Goal: Transaction & Acquisition: Purchase product/service

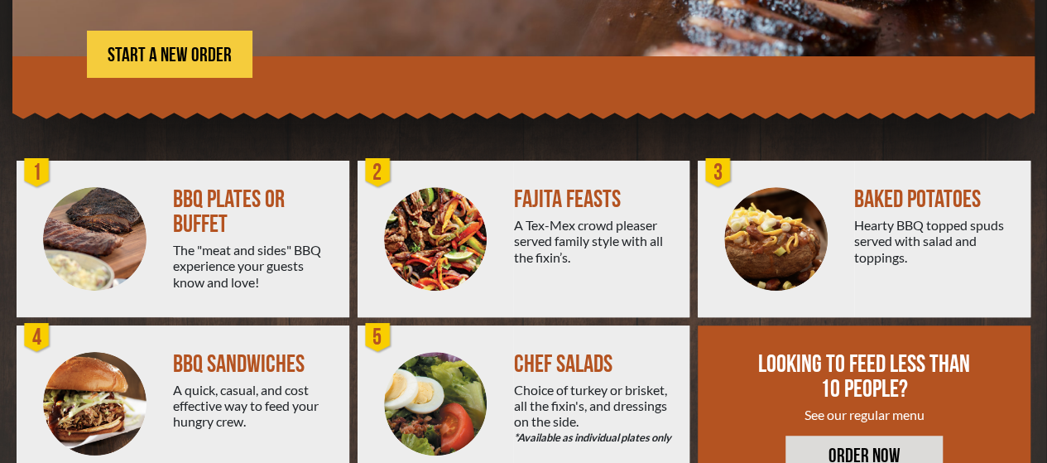
scroll to position [406, 0]
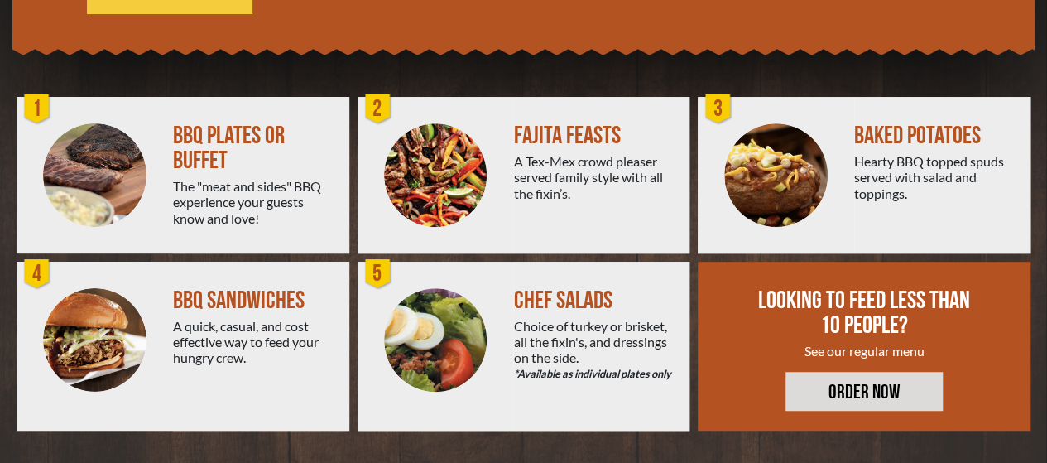
click at [191, 134] on div "BBQ PLATES OR BUFFET" at bounding box center [254, 148] width 163 height 50
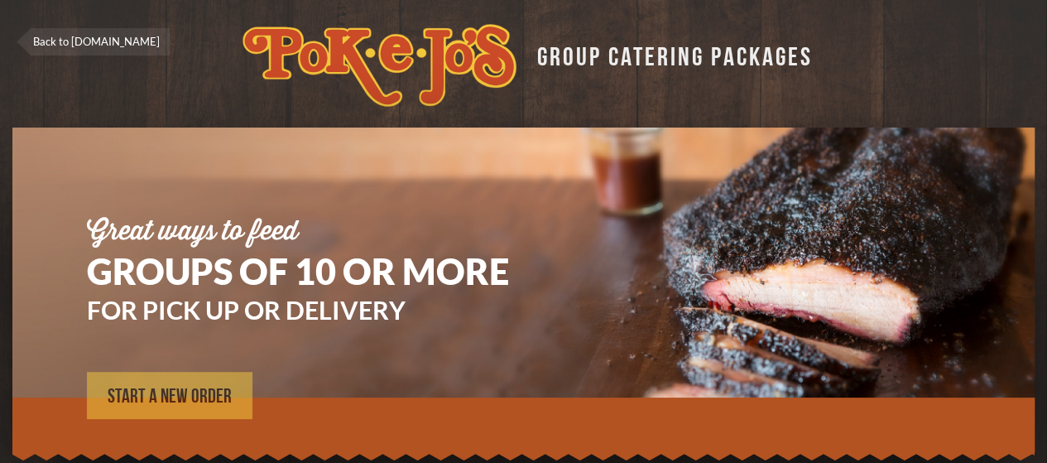
click at [172, 388] on span "START A NEW ORDER" at bounding box center [170, 396] width 124 height 20
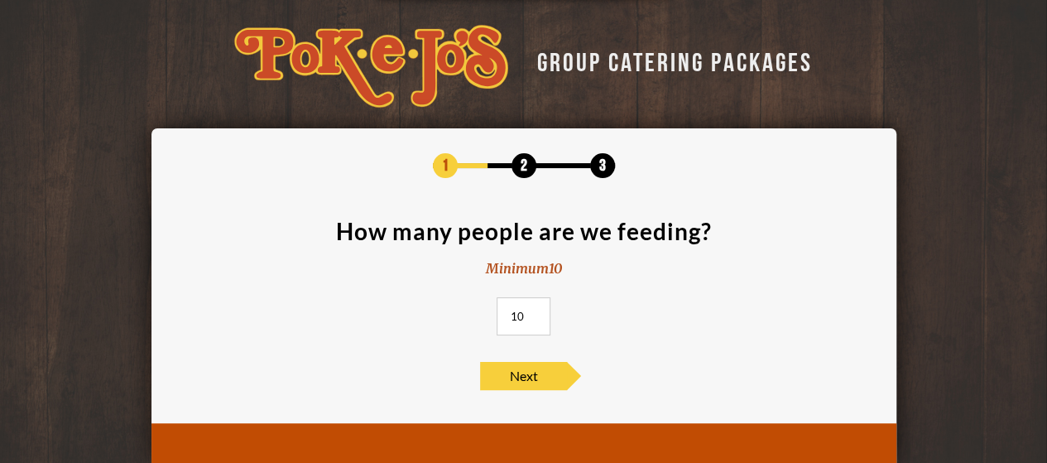
click at [536, 315] on input "10" at bounding box center [524, 316] width 54 height 38
click at [535, 314] on input "11" at bounding box center [524, 316] width 54 height 38
type input "1"
type input "40"
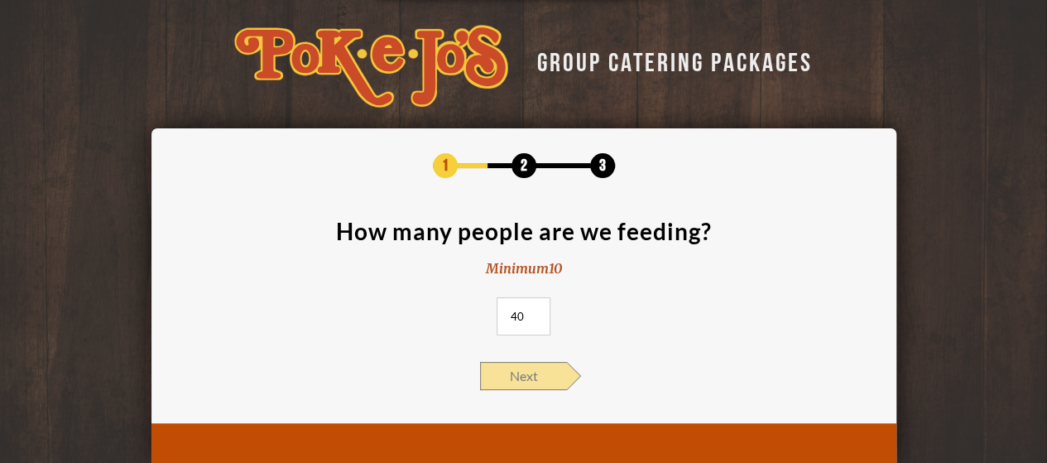
click at [515, 373] on span "Next" at bounding box center [523, 376] width 87 height 28
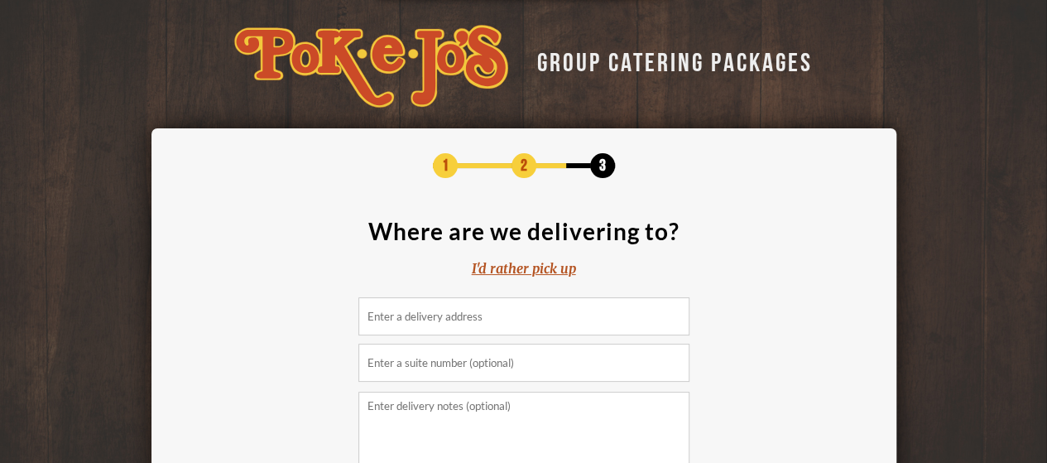
click at [518, 271] on div "I'd rather pick up" at bounding box center [524, 268] width 104 height 19
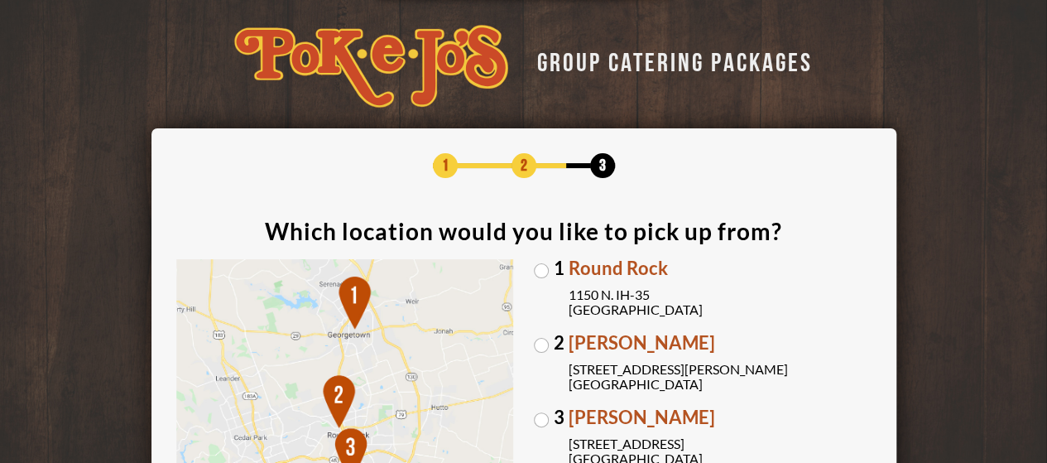
click at [967, 257] on div "GROUP CATERING PACKAGES 1 2 3 Which location would you like to pick up from? 1 …" at bounding box center [523, 407] width 1047 height 814
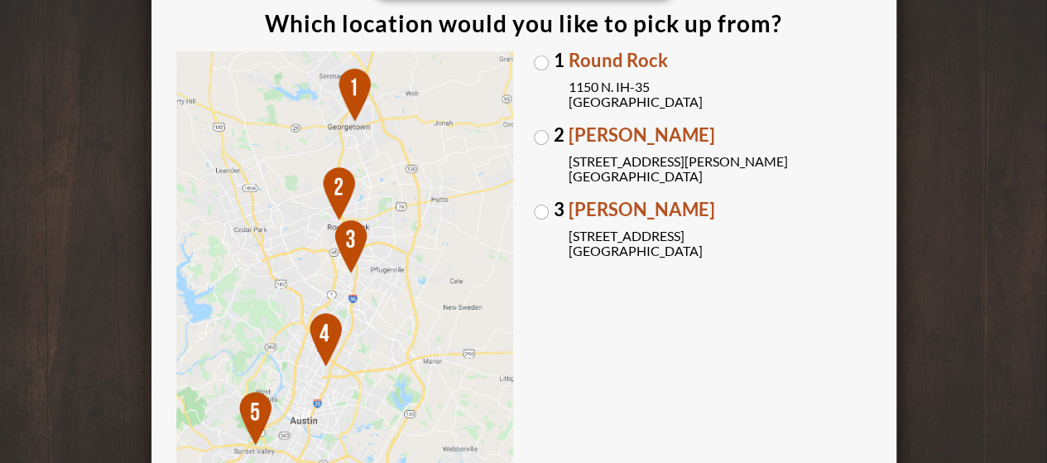
scroll to position [201, 0]
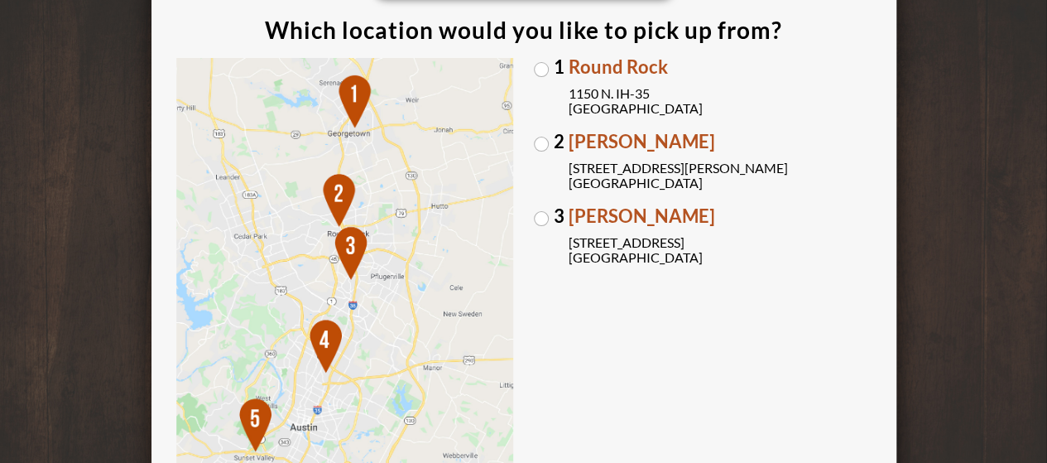
click at [540, 71] on label "1 Round Rock 1150 N. IH-35 Round Rock, TX 78761" at bounding box center [703, 87] width 338 height 58
click at [0, 0] on input "1 Round Rock 1150 N. IH-35 Round Rock, TX 78761" at bounding box center [0, 0] width 0 height 0
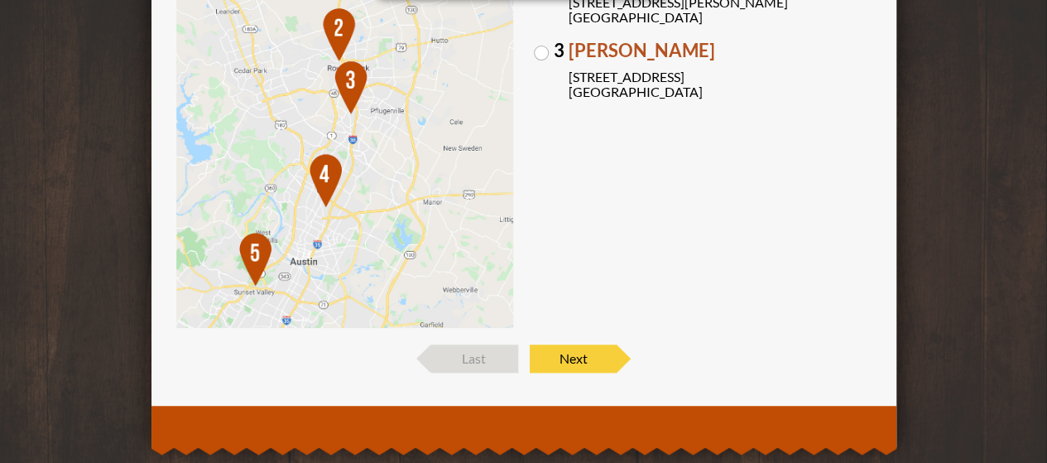
scroll to position [400, 0]
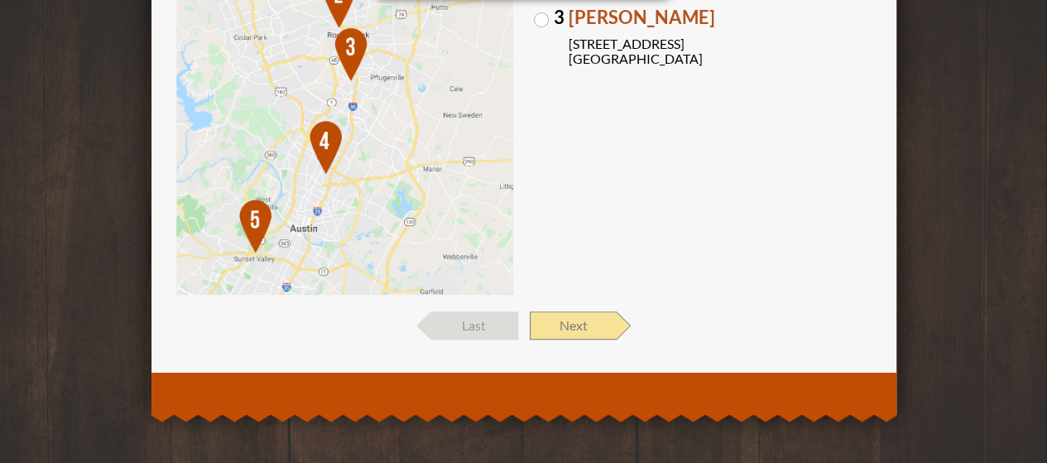
click at [592, 320] on span "Next" at bounding box center [573, 325] width 87 height 28
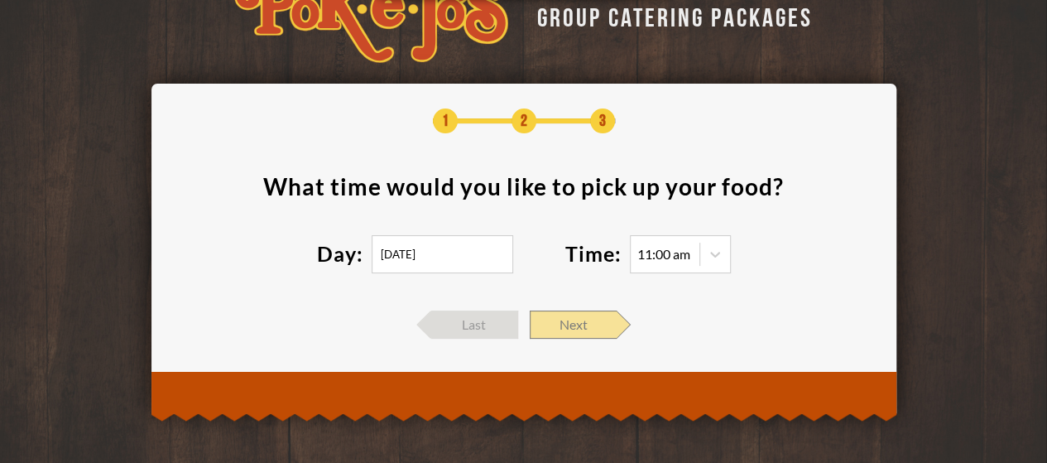
scroll to position [43, 0]
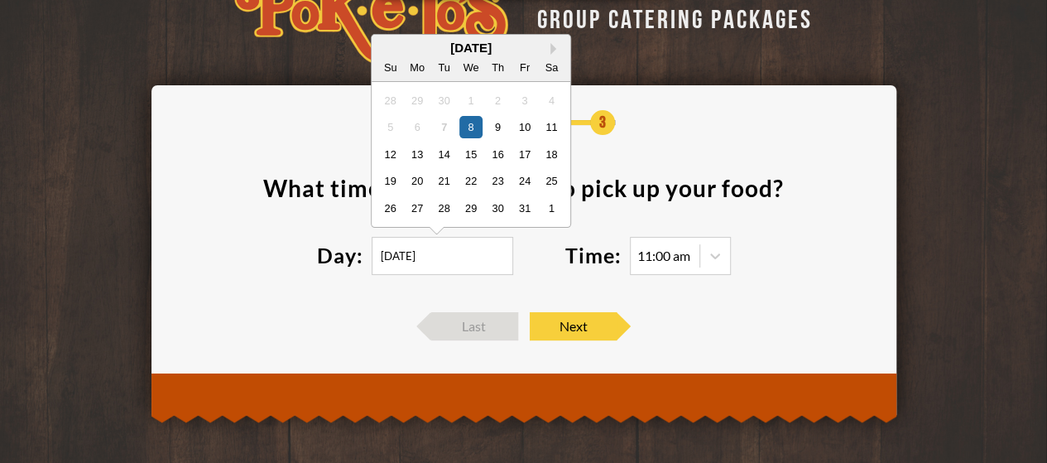
click at [409, 262] on input "10/08/2025" at bounding box center [443, 256] width 142 height 38
click at [389, 154] on div "12" at bounding box center [390, 153] width 22 height 22
type input "10/12/2025"
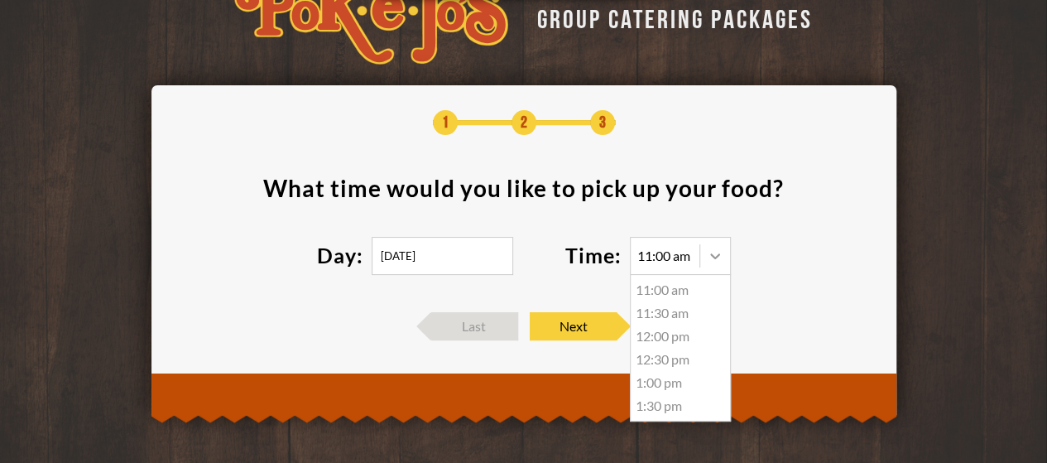
click at [718, 255] on icon at bounding box center [715, 256] width 10 height 6
click at [674, 257] on div "11:00 am" at bounding box center [663, 255] width 53 height 13
click at [542, 266] on div "Day: 10/12/2025" at bounding box center [441, 256] width 248 height 38
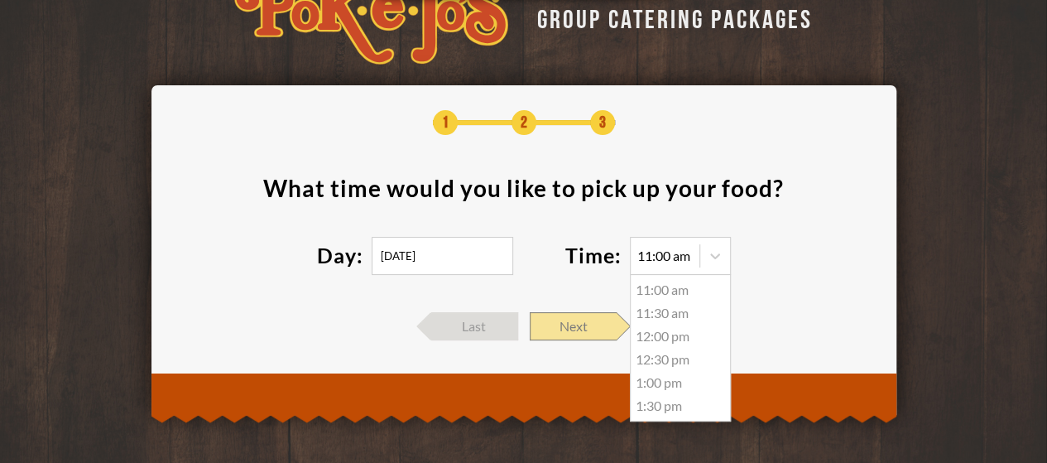
click at [579, 319] on span "Next" at bounding box center [573, 326] width 87 height 28
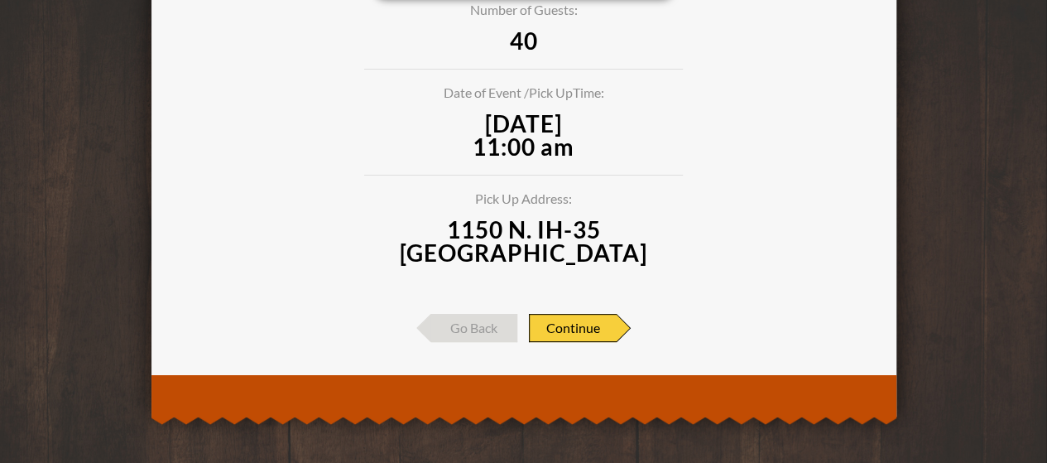
scroll to position [215, 0]
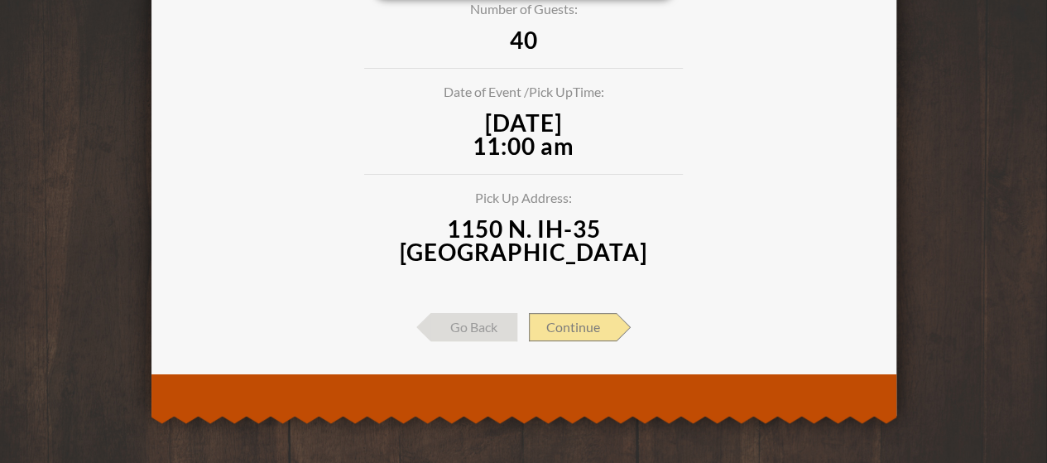
click at [564, 322] on span "Continue" at bounding box center [573, 327] width 88 height 28
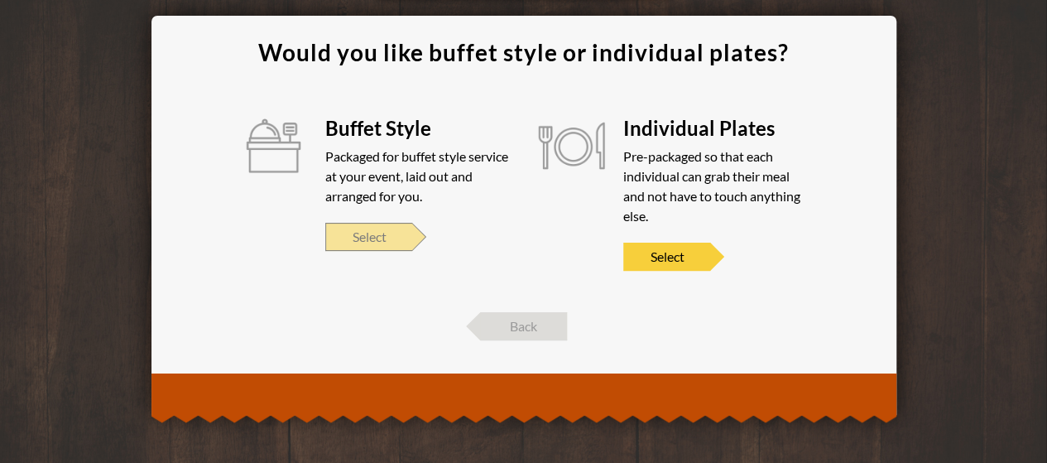
click at [360, 235] on span "Select" at bounding box center [368, 237] width 87 height 28
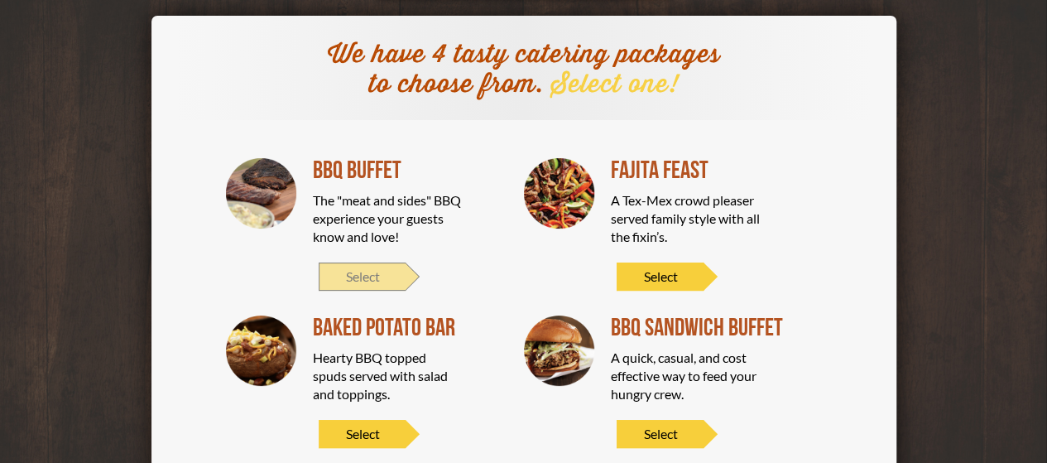
click at [356, 272] on span "Select" at bounding box center [362, 276] width 87 height 28
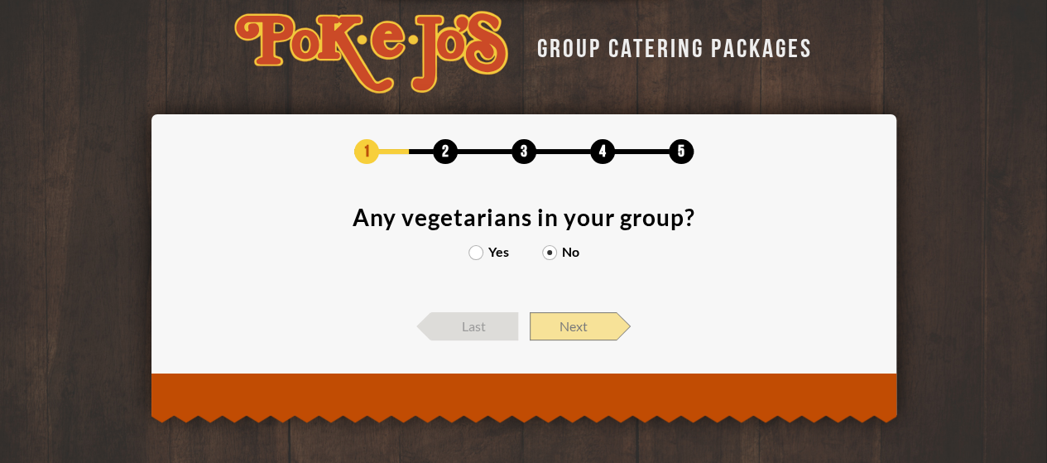
click at [574, 327] on span "Next" at bounding box center [573, 326] width 87 height 28
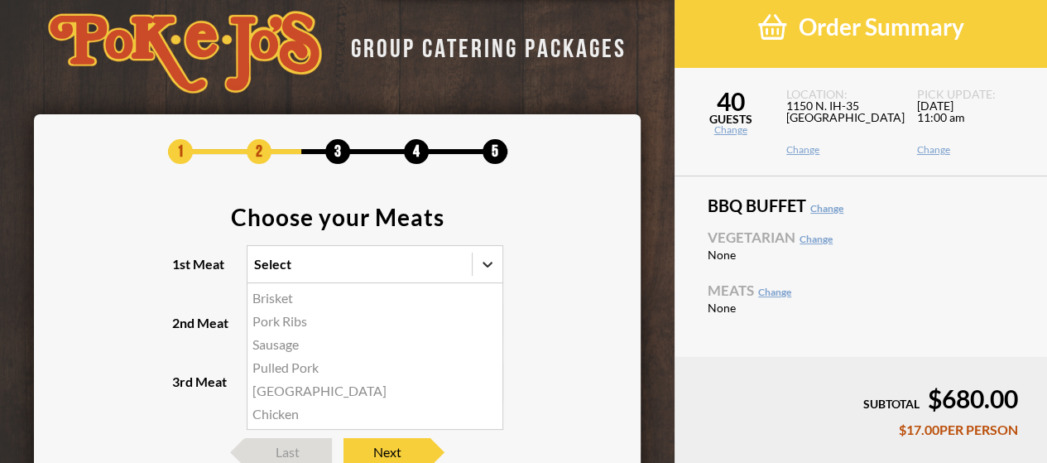
click at [485, 261] on icon at bounding box center [487, 264] width 17 height 17
click at [182, 271] on input "1st Meat option Brisket focused, 1 of 6. 6 results available. Use Up and Down t…" at bounding box center [182, 271] width 0 height 0
click at [277, 298] on div "Brisket" at bounding box center [374, 297] width 255 height 23
click at [182, 271] on input "1st Meat option Brisket focused, 1 of 6. 6 results available. Use Up and Down t…" at bounding box center [182, 271] width 0 height 0
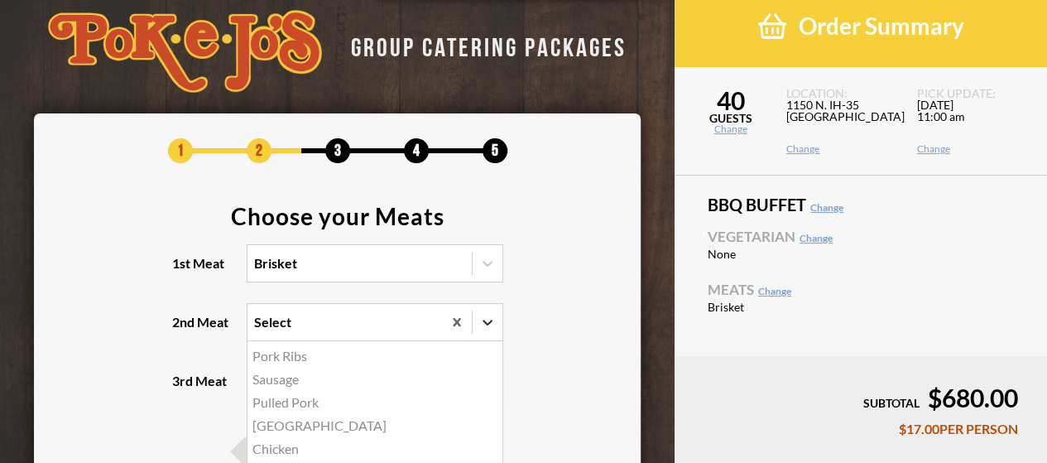
click at [488, 319] on icon at bounding box center [487, 322] width 17 height 17
click at [182, 329] on input "2nd Meat option Pork Ribs focused, 1 of 5. 5 results available. Use Up and Down…" at bounding box center [182, 329] width 0 height 0
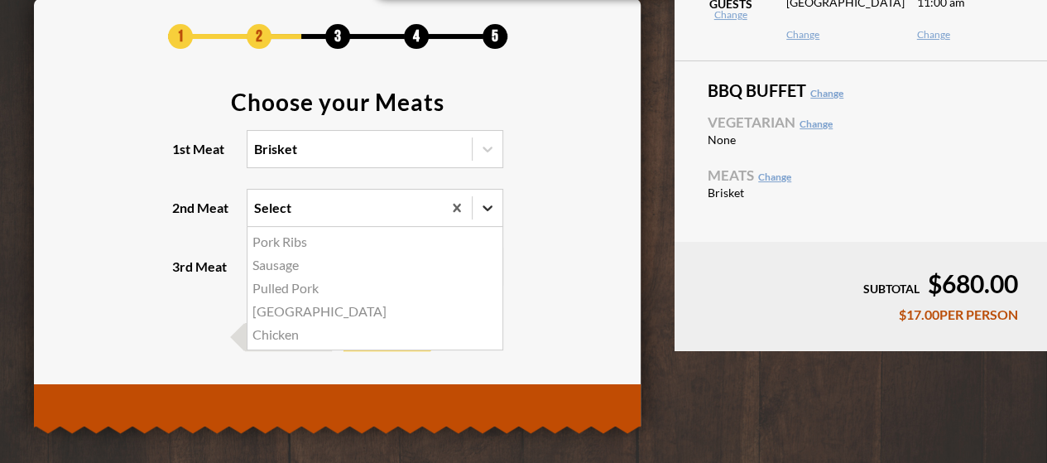
scroll to position [140, 0]
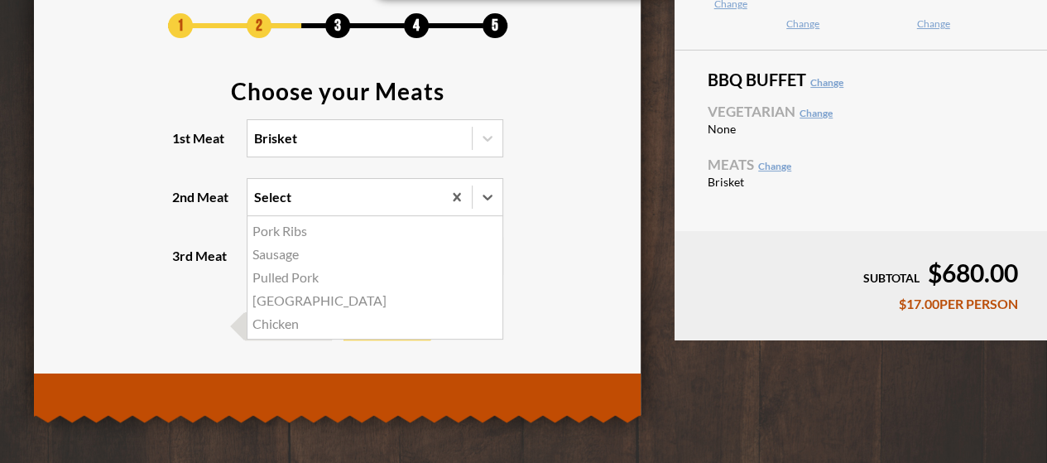
click at [276, 299] on div "Turkey" at bounding box center [374, 300] width 255 height 23
click at [182, 204] on input "2nd Meat option Turkey focused, 4 of 5. 5 results available. Use Up and Down to…" at bounding box center [182, 204] width 0 height 0
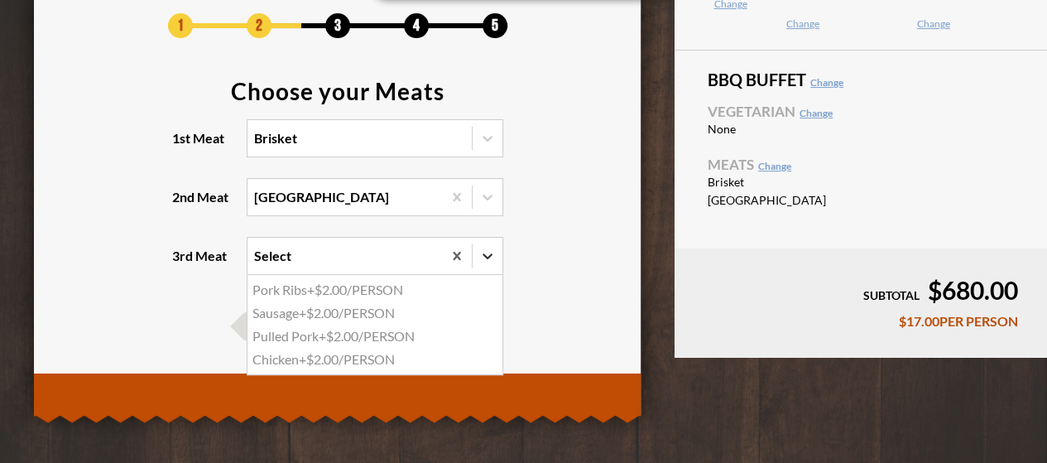
click at [487, 254] on icon at bounding box center [487, 255] width 17 height 17
click at [182, 263] on input "3rd Meat option Pork Ribs focused, 1 of 4. 4 results available. Use Up and Down…" at bounding box center [182, 263] width 0 height 0
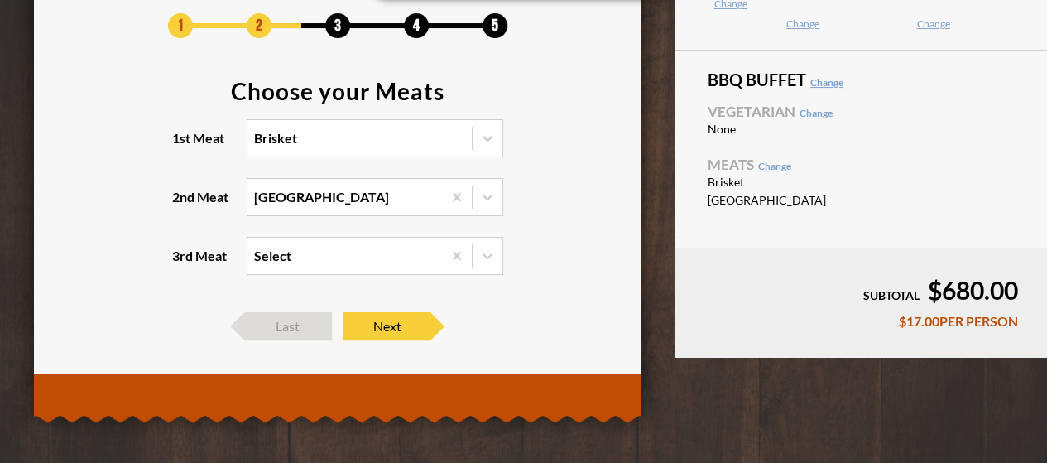
click at [579, 322] on footer "Last Next" at bounding box center [338, 326] width 558 height 28
click at [401, 324] on span "Next" at bounding box center [386, 326] width 87 height 28
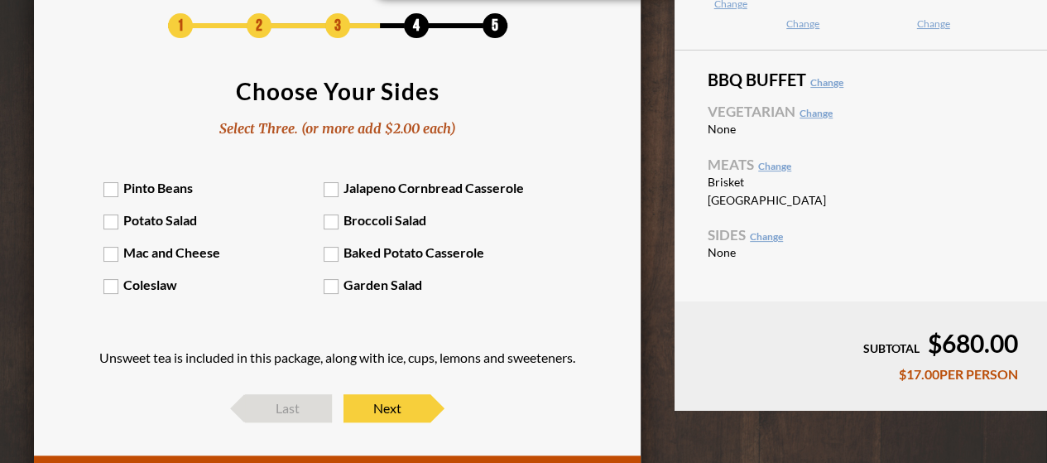
click at [329, 223] on label "Broccoli Salad" at bounding box center [434, 220] width 220 height 16
click at [0, 0] on input "Broccoli Salad" at bounding box center [0, 0] width 0 height 0
click at [333, 191] on label "Jalapeno Cornbread Casserole" at bounding box center [434, 188] width 220 height 16
click at [0, 0] on input "Jalapeno Cornbread Casserole" at bounding box center [0, 0] width 0 height 0
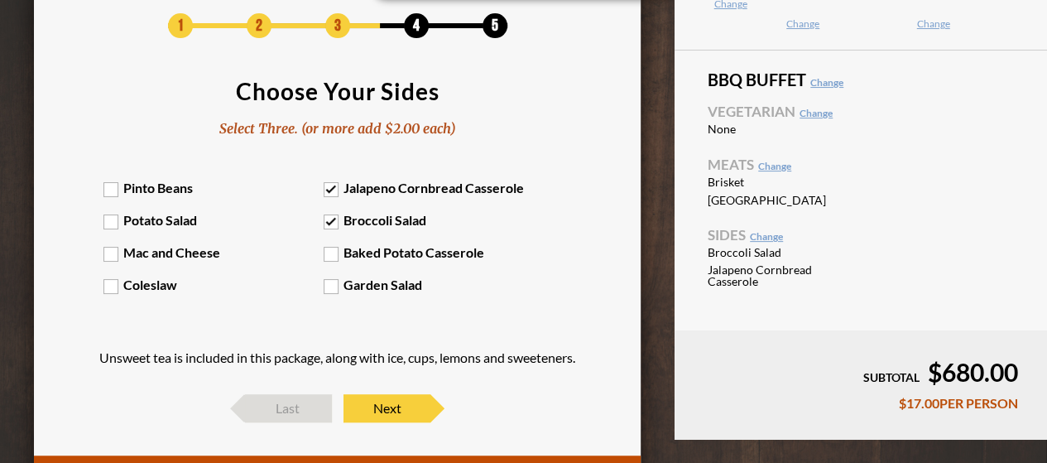
click at [331, 190] on label "Jalapeno Cornbread Casserole" at bounding box center [434, 188] width 220 height 16
click at [0, 0] on input "Jalapeno Cornbread Casserole" at bounding box center [0, 0] width 0 height 0
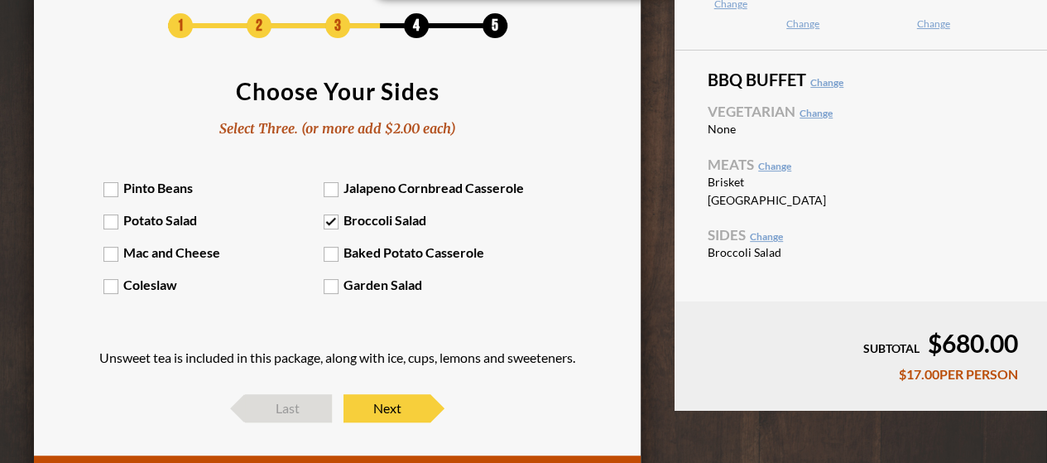
click at [330, 259] on label "Baked Potato Casserole" at bounding box center [434, 252] width 220 height 16
click at [0, 0] on input "Baked Potato Casserole" at bounding box center [0, 0] width 0 height 0
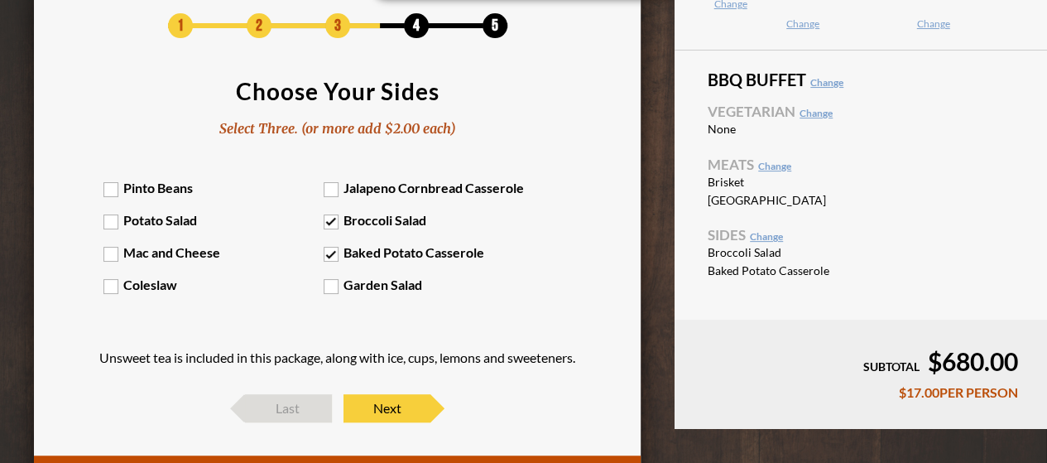
click at [108, 257] on label "Mac and Cheese" at bounding box center [213, 252] width 220 height 16
click at [0, 0] on input "Mac and Cheese" at bounding box center [0, 0] width 0 height 0
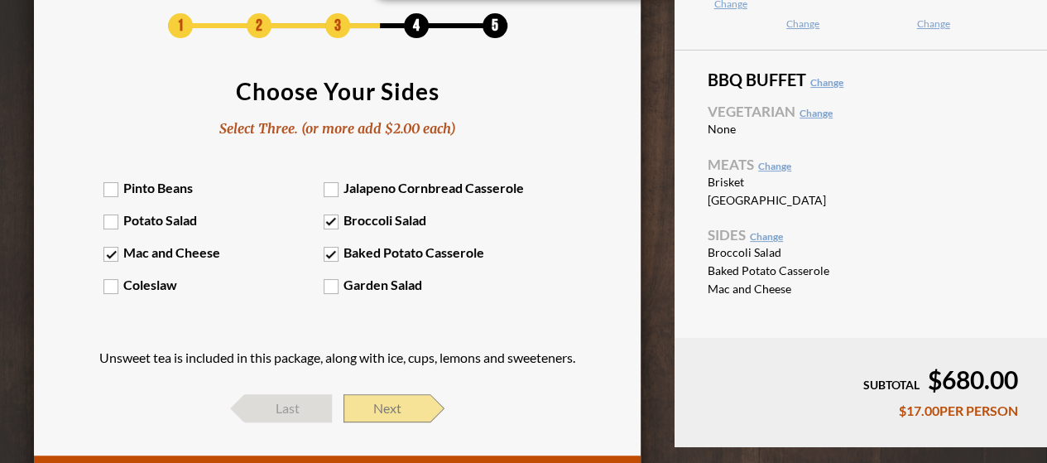
click at [387, 414] on span "Next" at bounding box center [386, 408] width 87 height 28
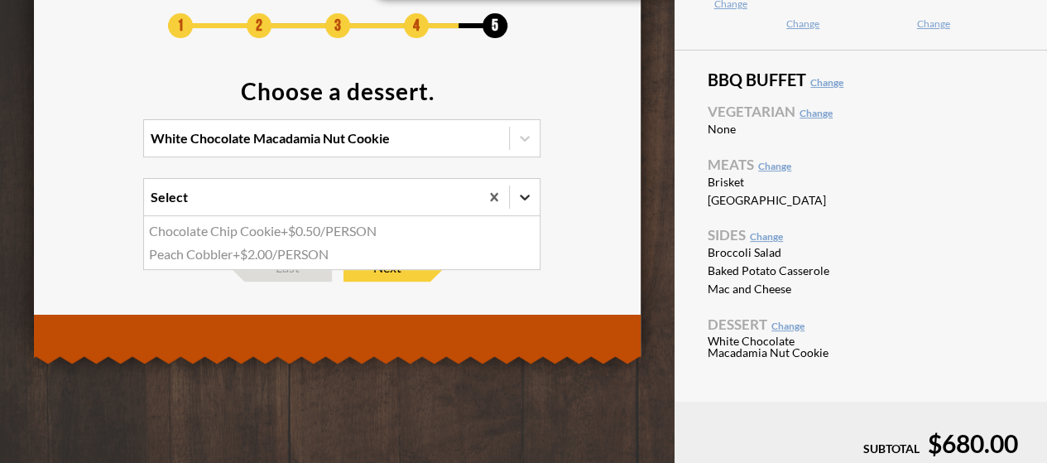
click at [525, 198] on icon at bounding box center [525, 197] width 10 height 6
click at [79, 204] on input "option Chocolate Chip Cookie focused, 1 of 2. 2 results available. Use Up and D…" at bounding box center [79, 204] width 0 height 0
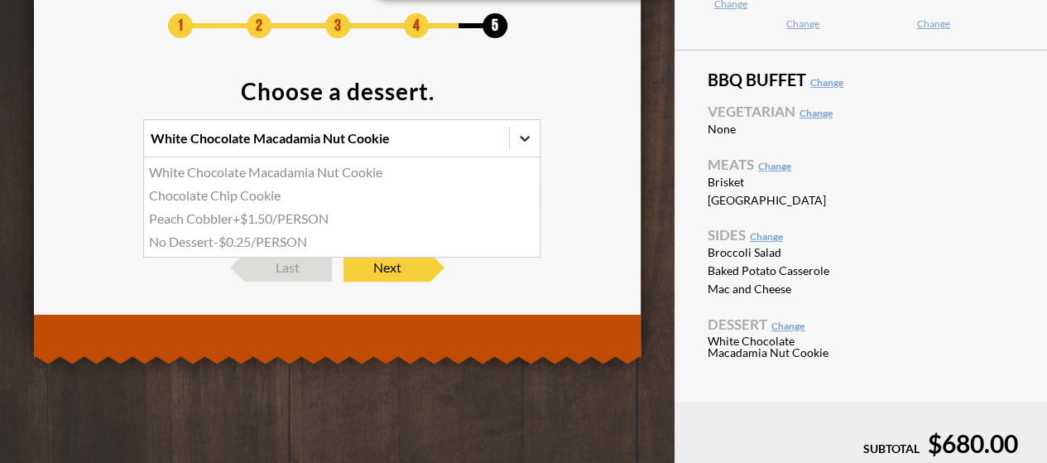
click at [528, 138] on icon at bounding box center [524, 138] width 17 height 17
click at [79, 146] on input "option White Chocolate Macadamia Nut Cookie focused, 1 of 4. 4 results availabl…" at bounding box center [79, 146] width 0 height 0
click at [228, 199] on div "Chocolate Chip Cookie" at bounding box center [342, 195] width 396 height 23
click at [79, 146] on input "option Chocolate Chip Cookie focused, 2 of 4. 4 results available. Use Up and D…" at bounding box center [79, 146] width 0 height 0
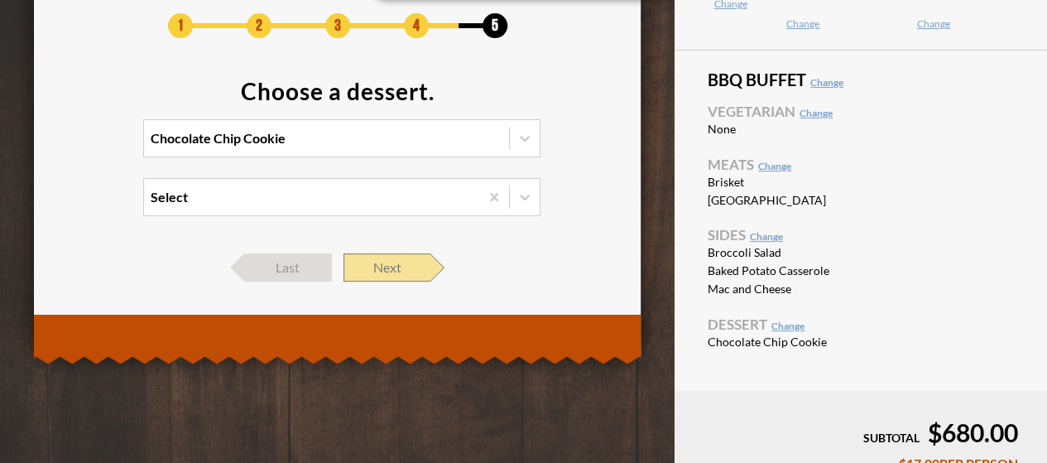
click at [412, 263] on span "Next" at bounding box center [386, 267] width 87 height 28
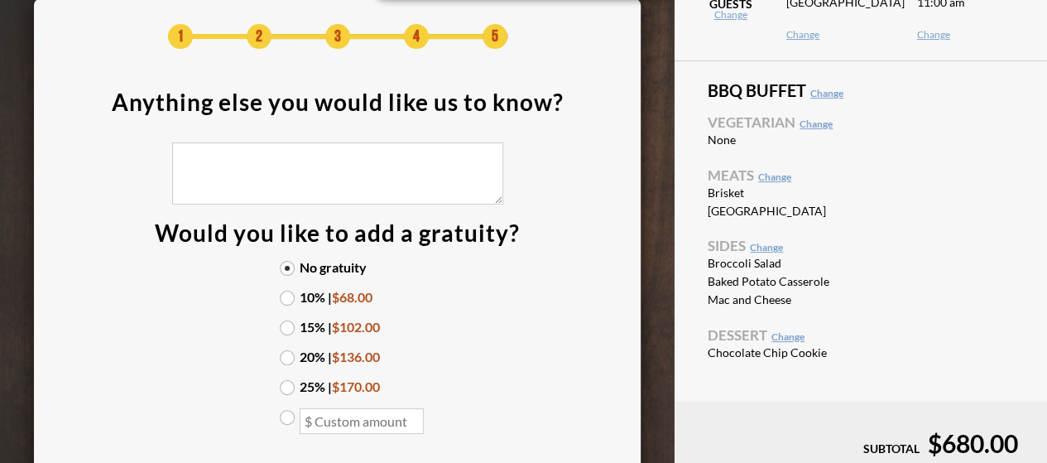
scroll to position [125, 0]
